Goal: Check status: Check status

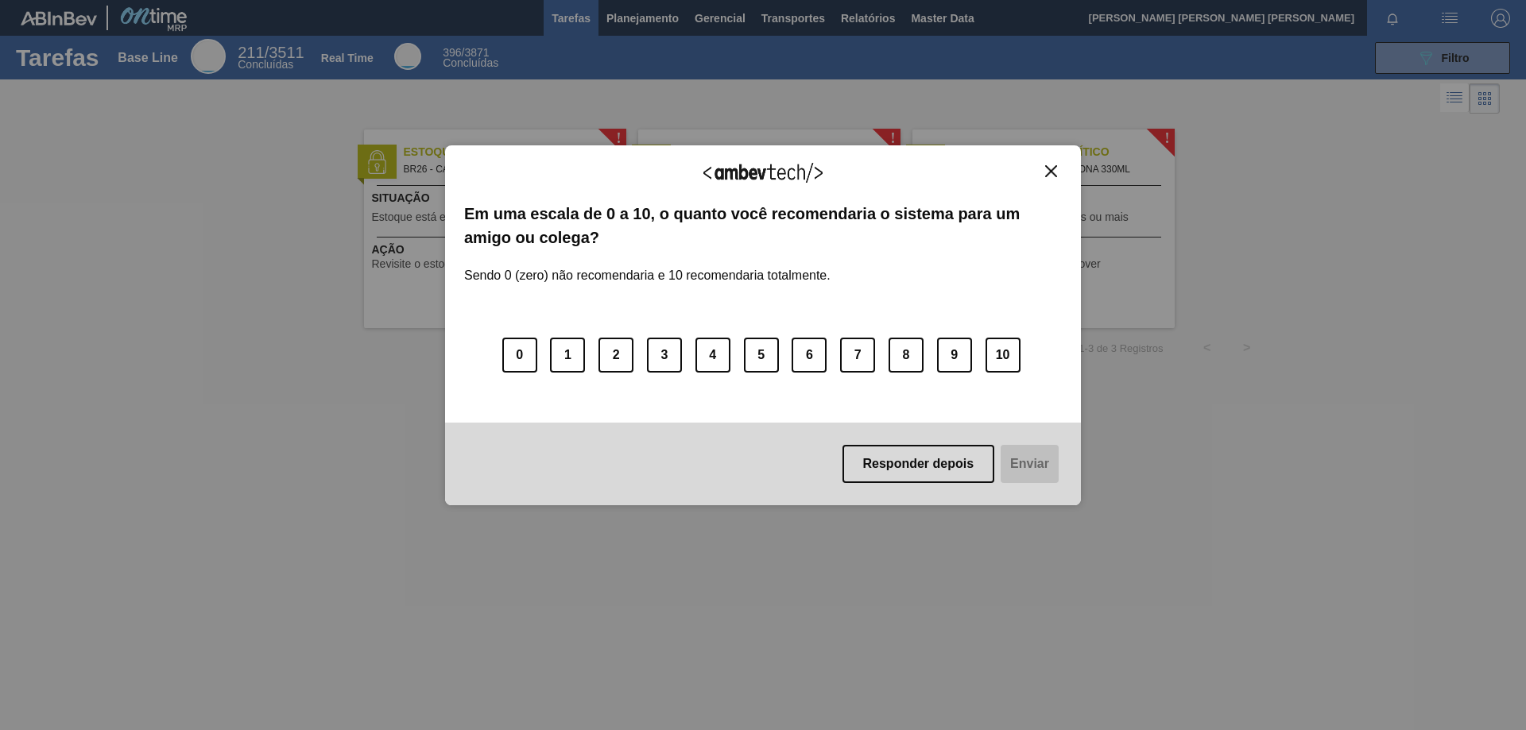
click at [1047, 174] on img "Close" at bounding box center [1051, 171] width 12 height 12
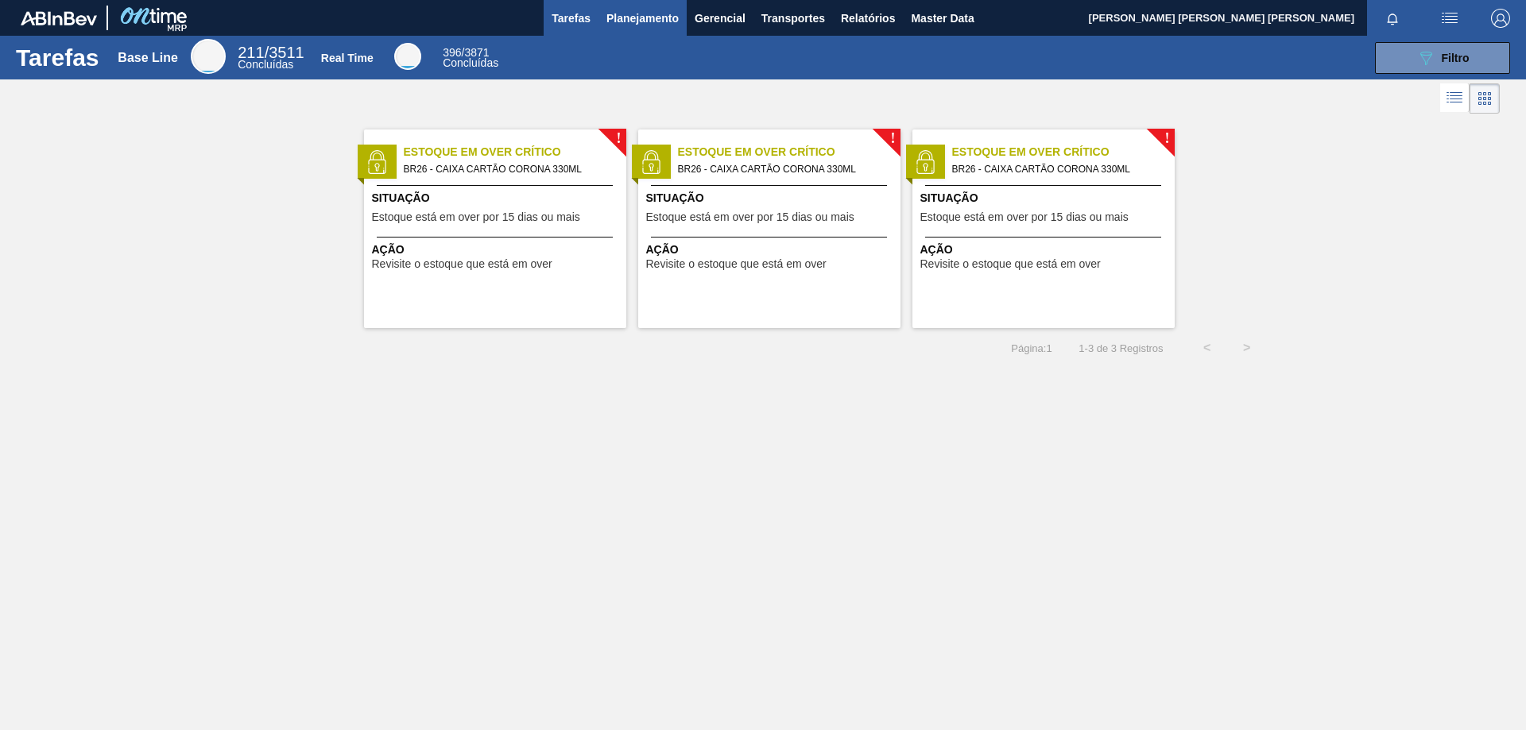
click at [648, 34] on button "Planejamento" at bounding box center [642, 18] width 88 height 36
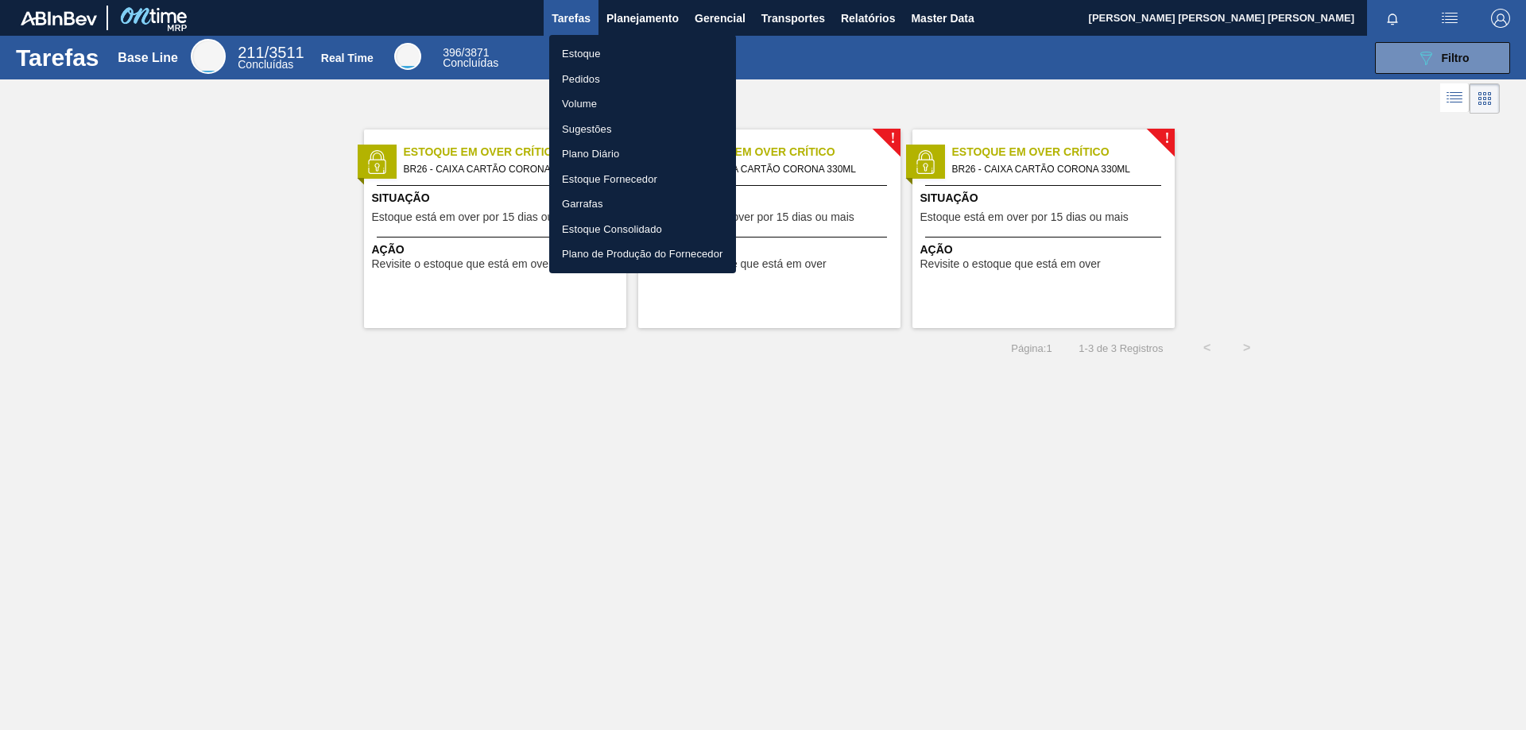
click at [605, 55] on li "Estoque" at bounding box center [642, 53] width 187 height 25
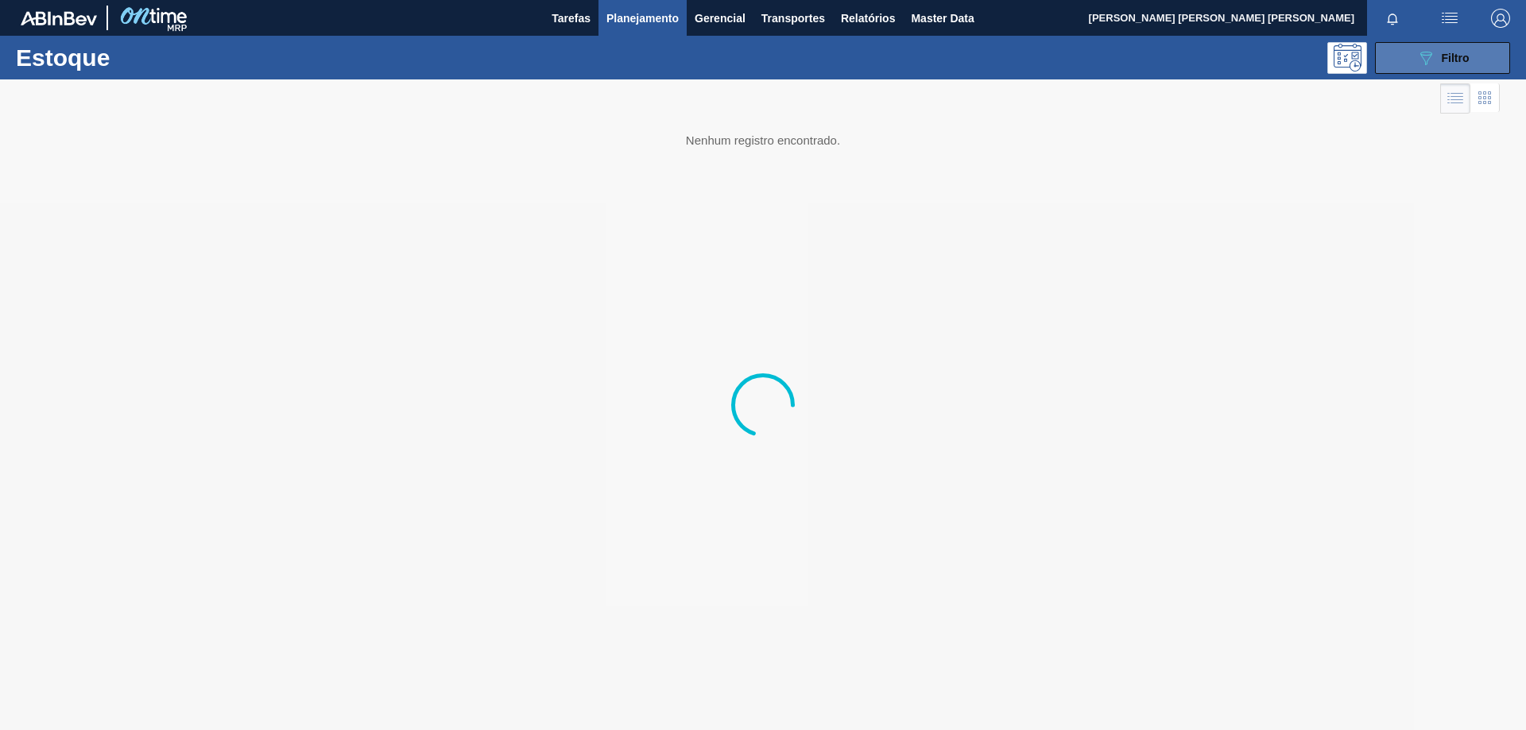
click at [1466, 56] on span "Filtro" at bounding box center [1456, 58] width 28 height 13
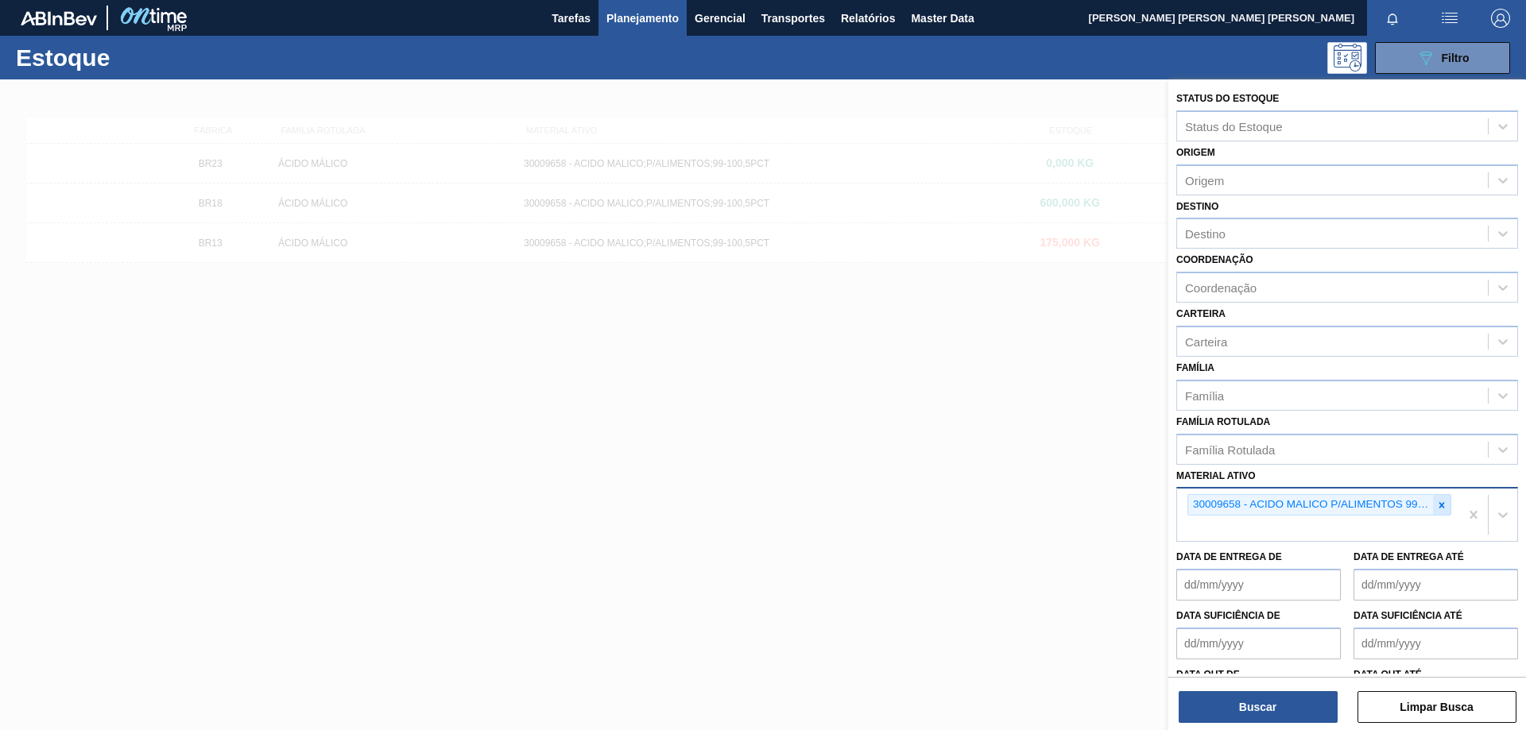
click at [1439, 505] on icon at bounding box center [1442, 505] width 6 height 6
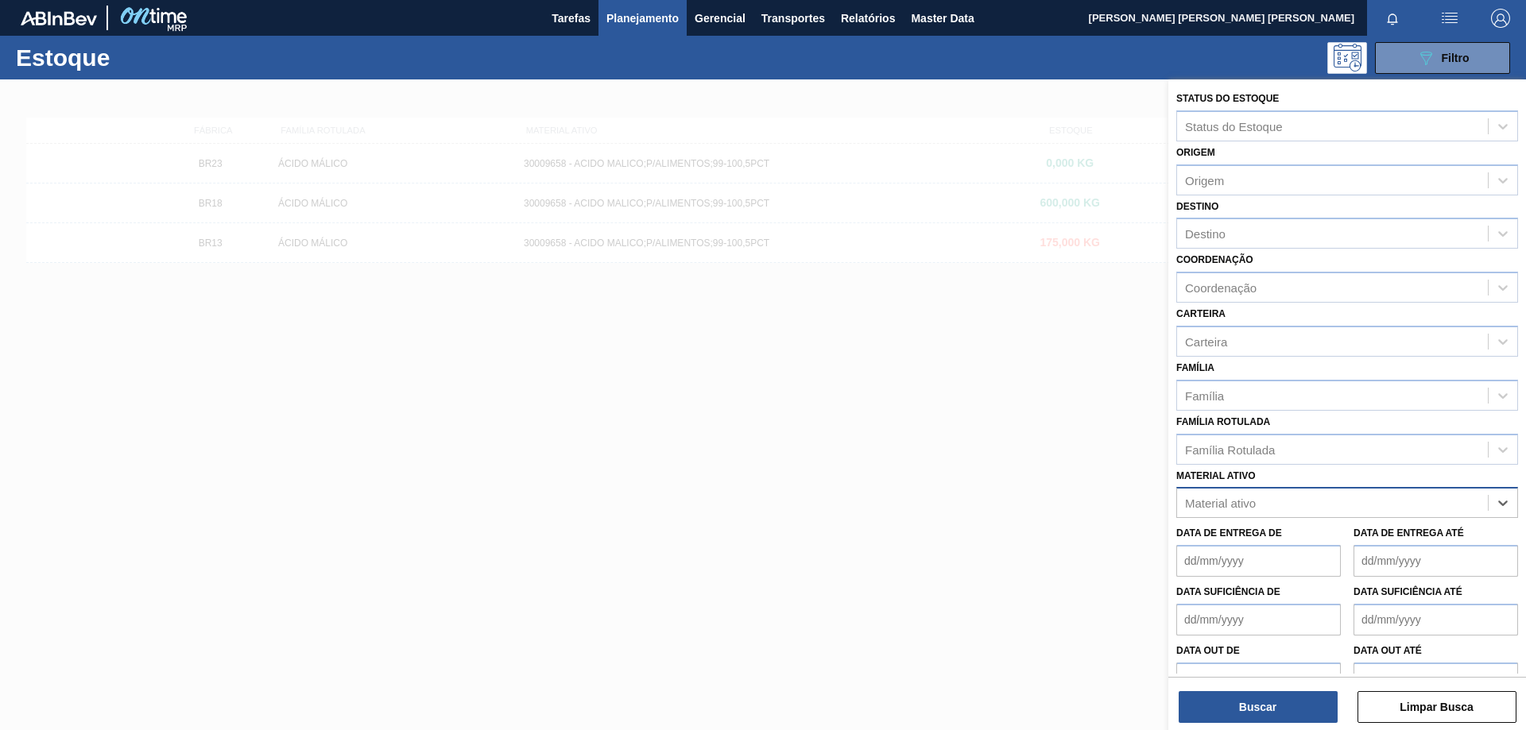
paste ativo "30031884"
type ativo "30031884"
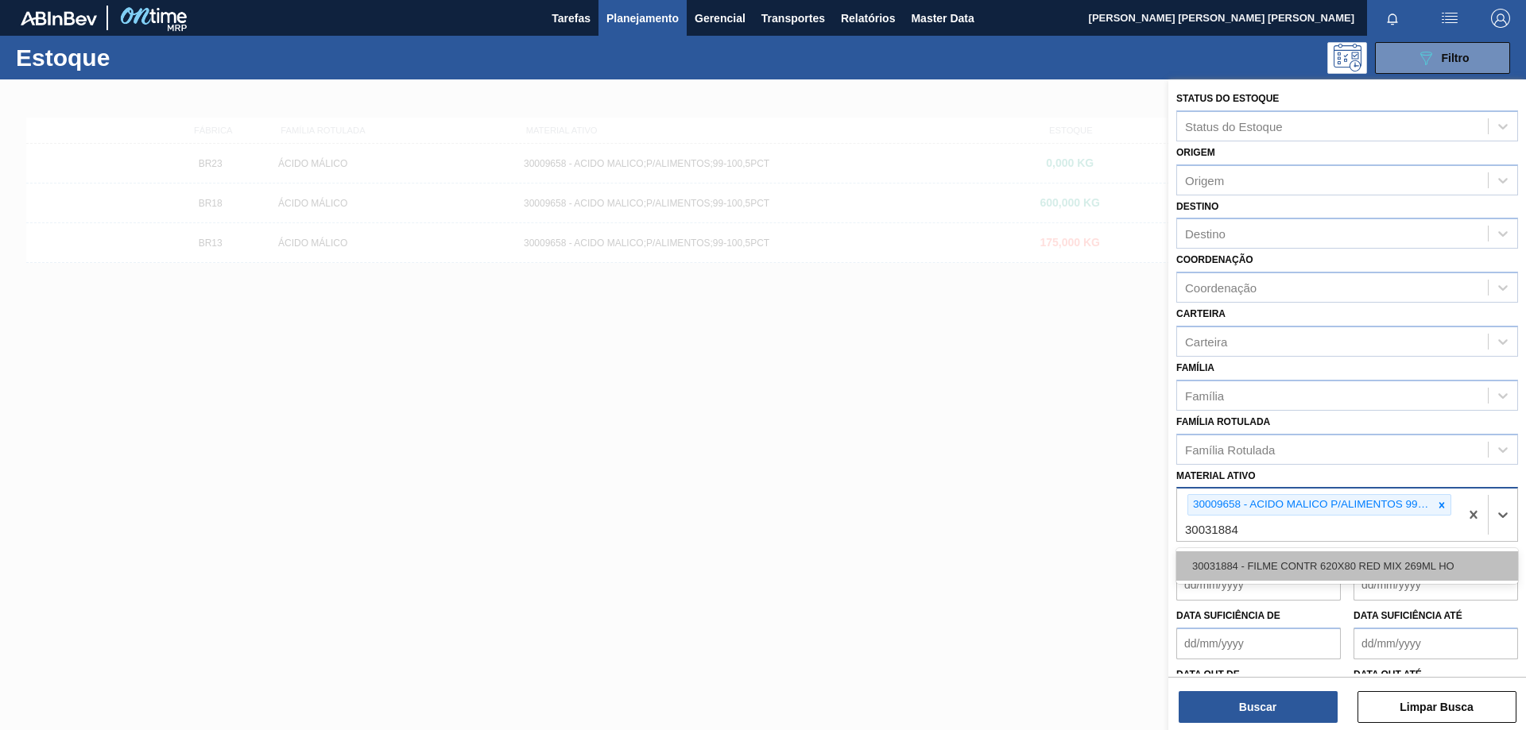
click at [1320, 555] on div "30031884 - FILME CONTR 620X80 RED MIX 269ML HO" at bounding box center [1347, 566] width 342 height 29
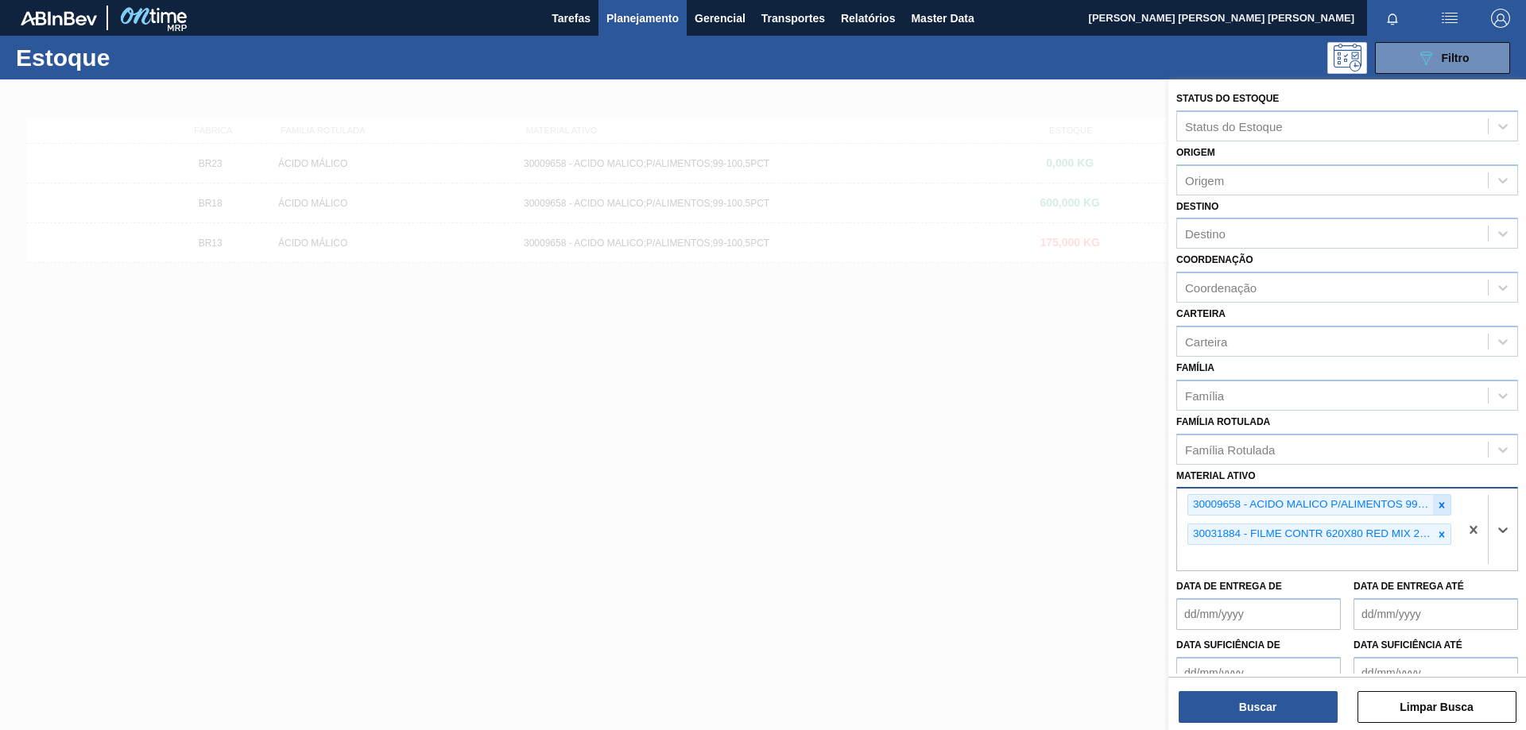
click at [1437, 505] on icon at bounding box center [1441, 505] width 11 height 11
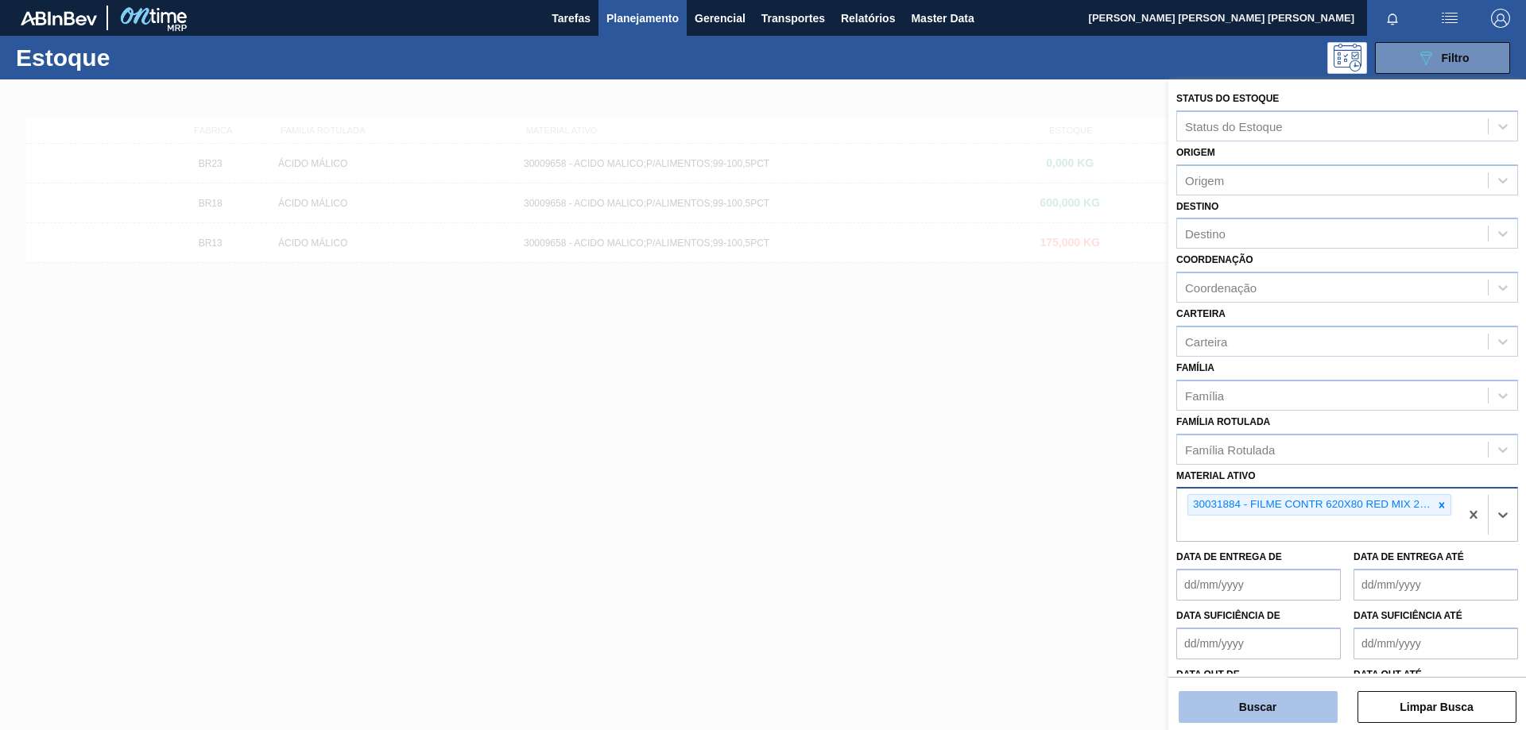
click at [1303, 701] on button "Buscar" at bounding box center [1258, 707] width 159 height 32
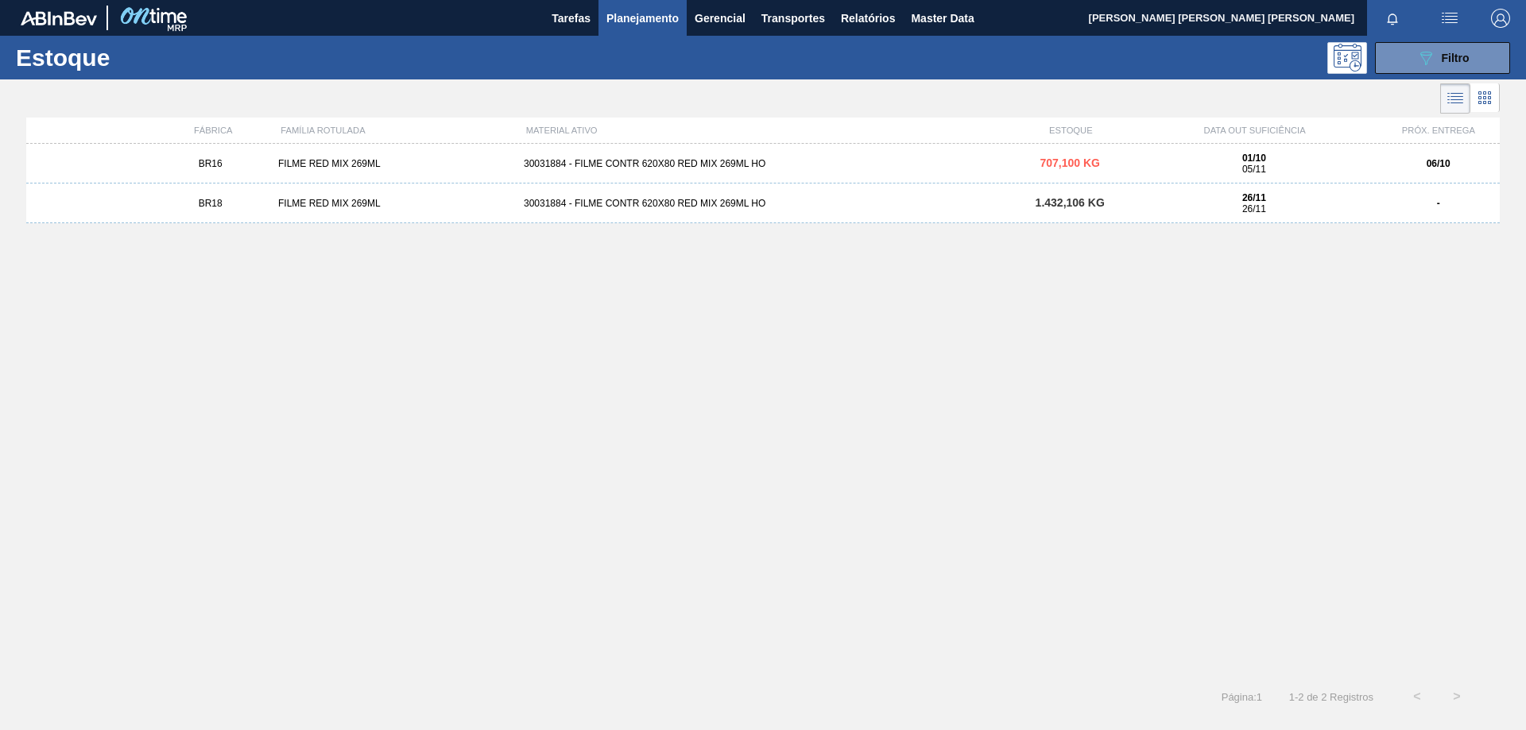
click at [663, 165] on div "30031884 - FILME CONTR 620X80 RED MIX 269ML HO" at bounding box center [762, 163] width 491 height 11
